Goal: Task Accomplishment & Management: Use online tool/utility

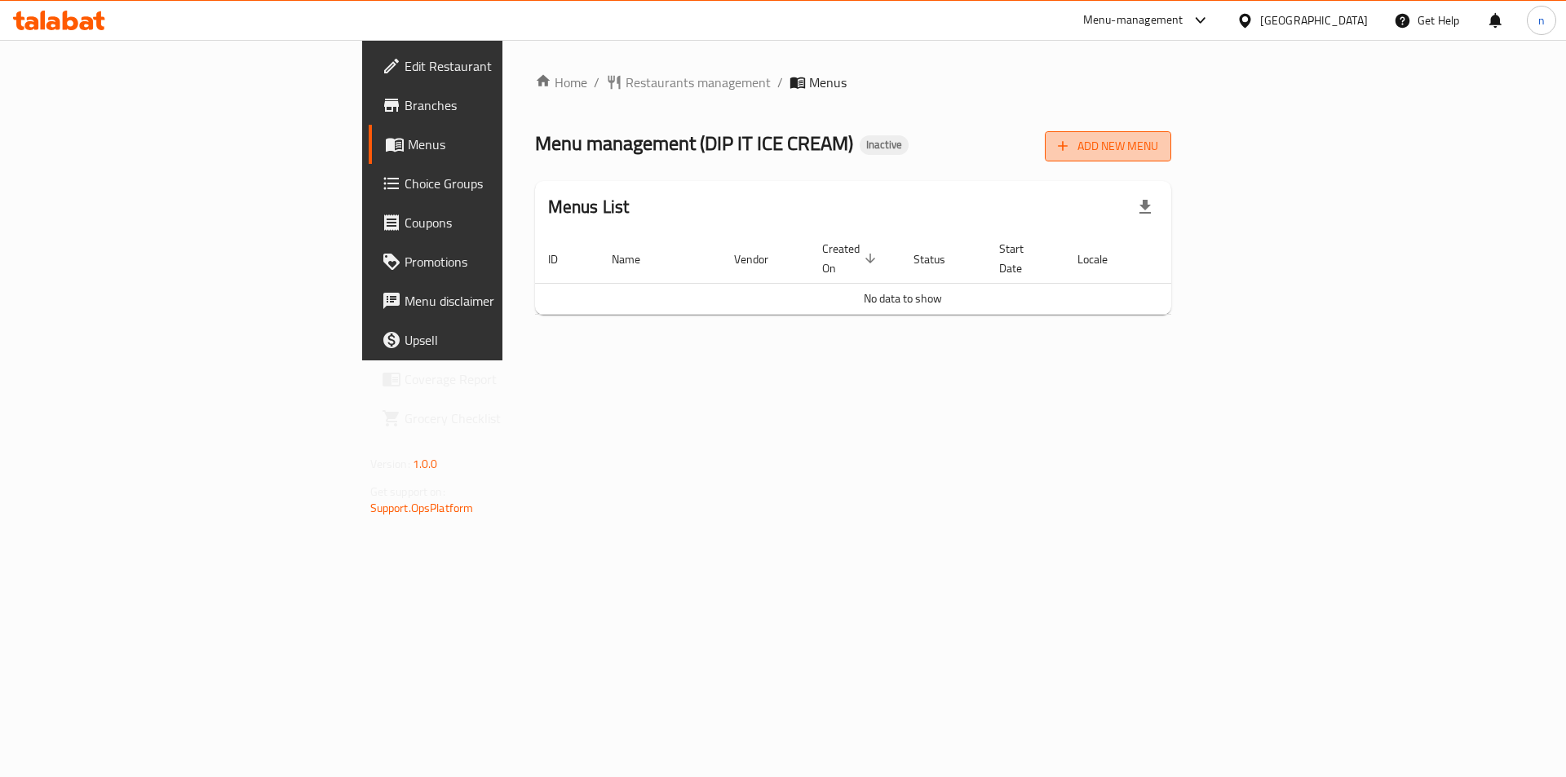
click at [1158, 144] on span "Add New Menu" at bounding box center [1108, 146] width 100 height 20
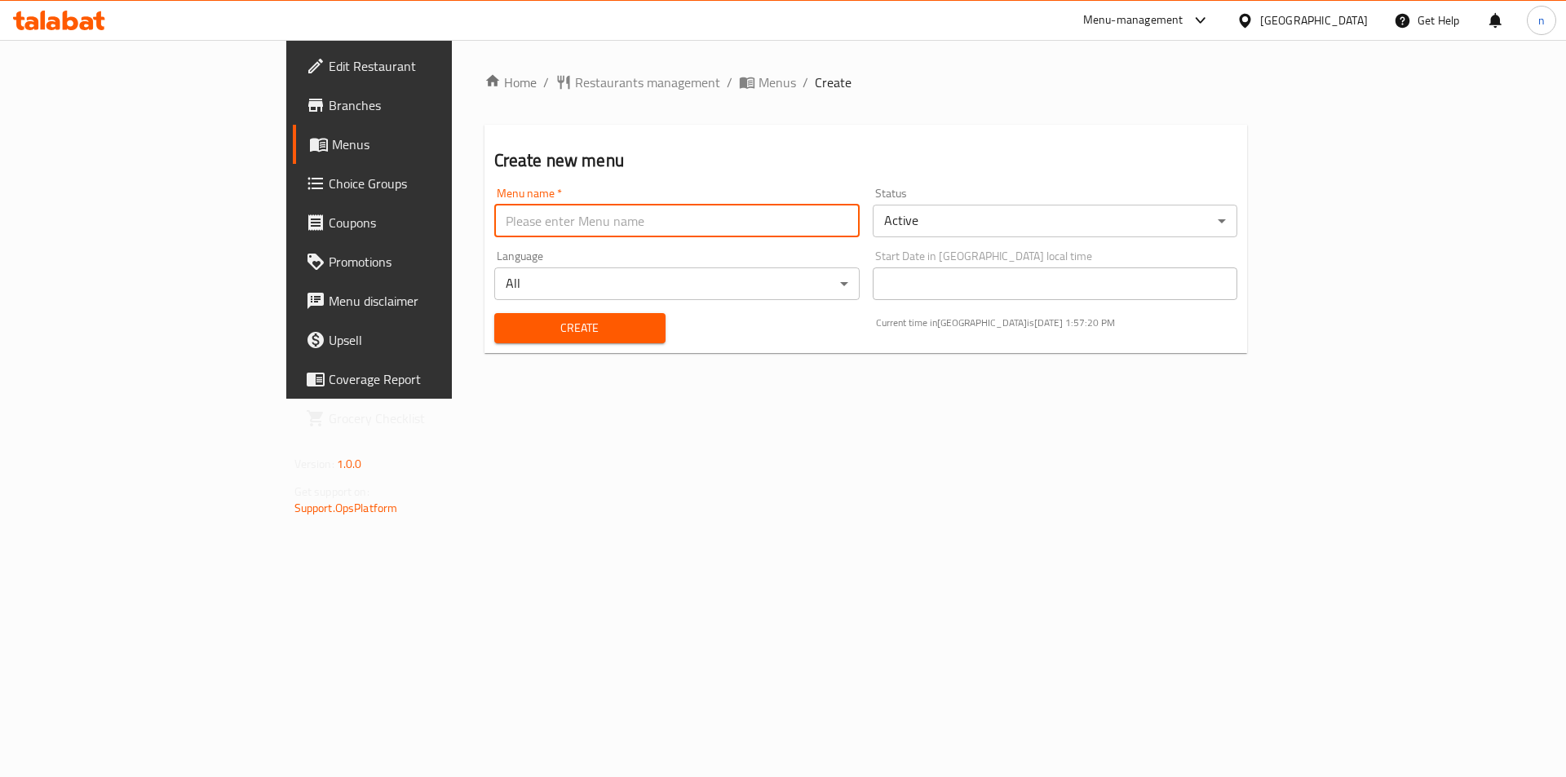
click at [689, 226] on input "text" at bounding box center [676, 221] width 365 height 33
type input "18/9"
click at [494, 313] on button "Create" at bounding box center [579, 328] width 171 height 30
click at [332, 135] on span "Menus" at bounding box center [433, 145] width 203 height 20
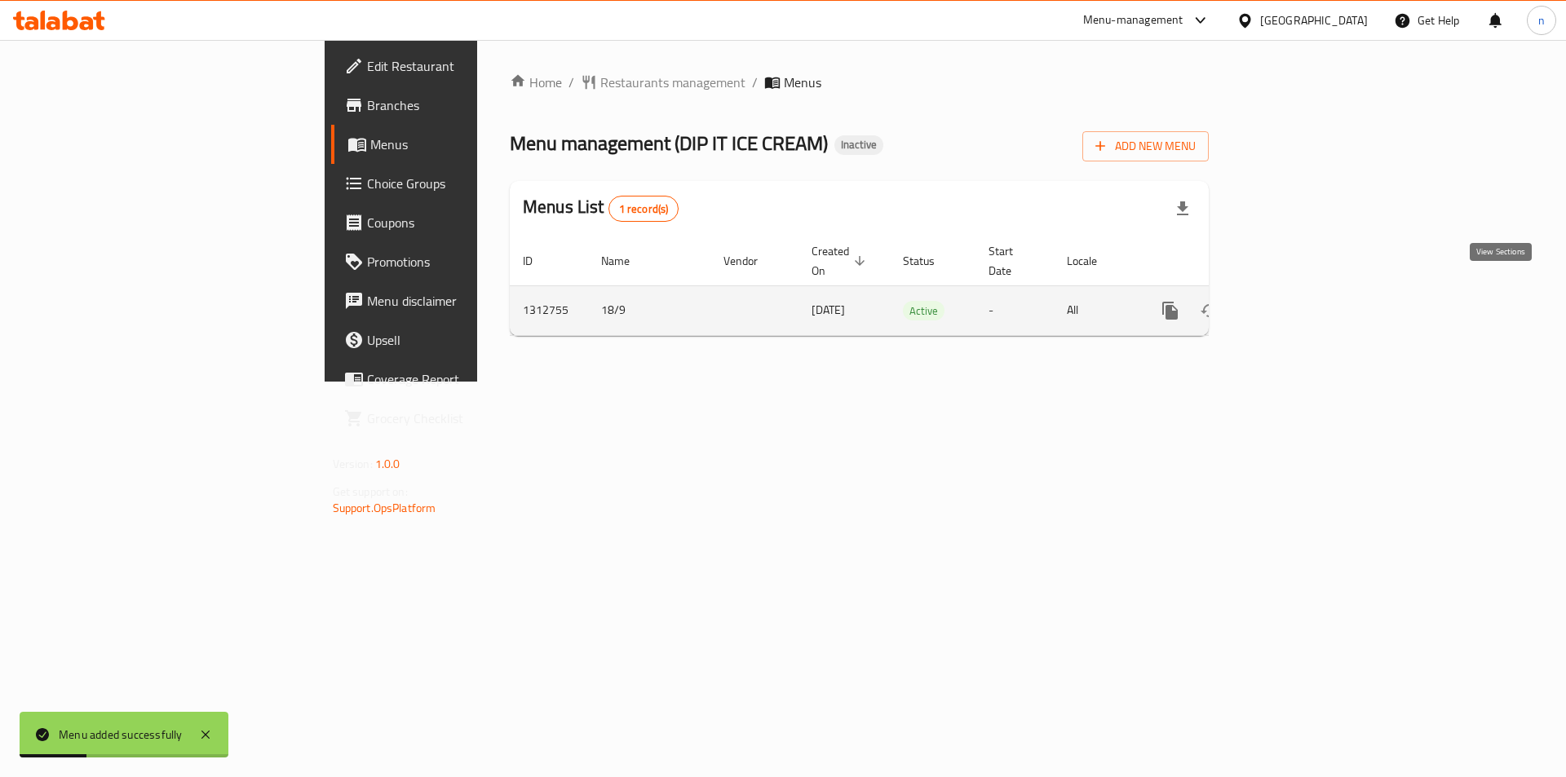
click at [1308, 291] on link "enhanced table" at bounding box center [1288, 310] width 39 height 39
